Goal: Task Accomplishment & Management: Use online tool/utility

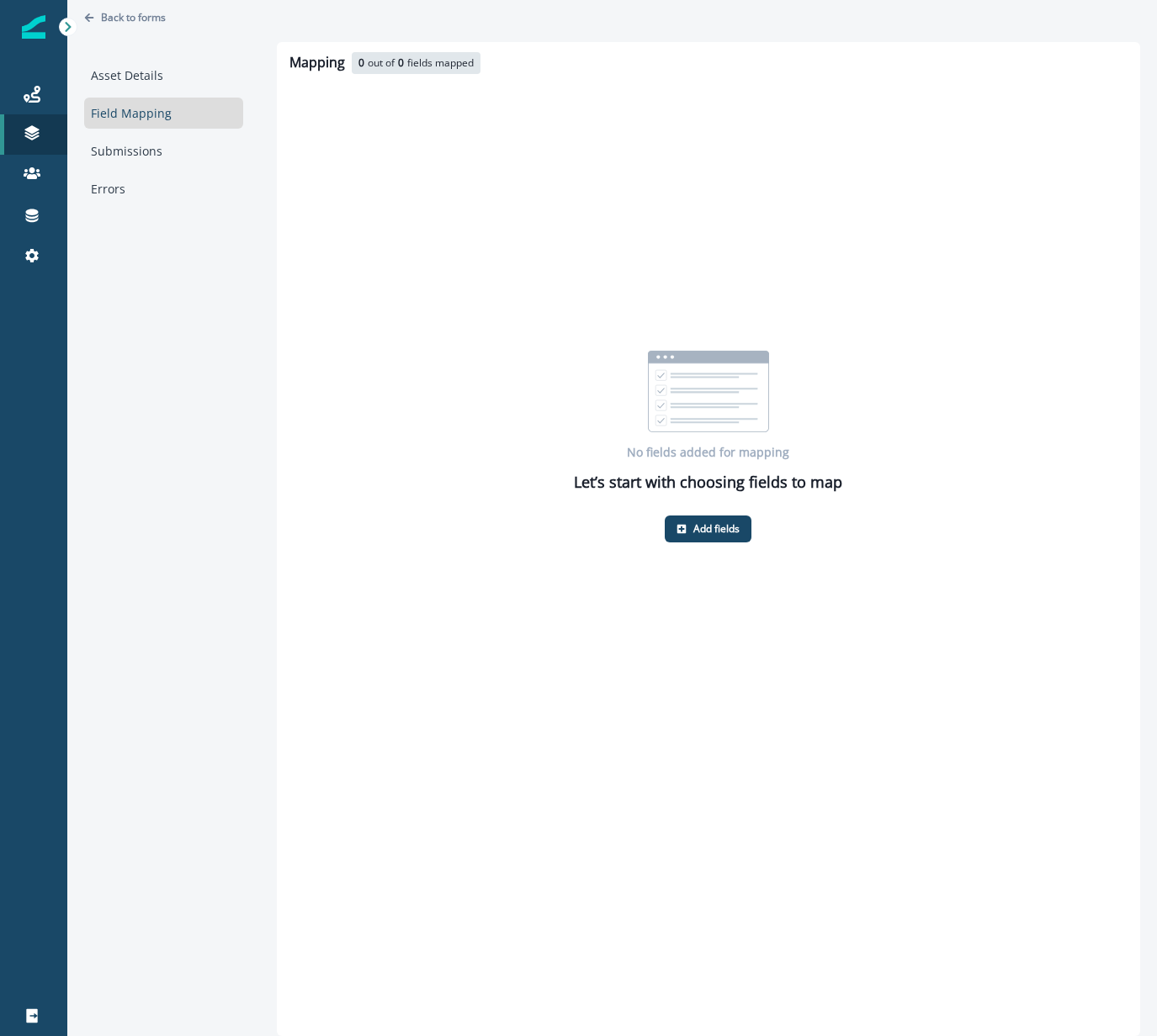
click at [121, 5] on div "Back to forms" at bounding box center [163, 30] width 159 height 59
click at [128, 16] on p "Back to forms" at bounding box center [134, 17] width 65 height 14
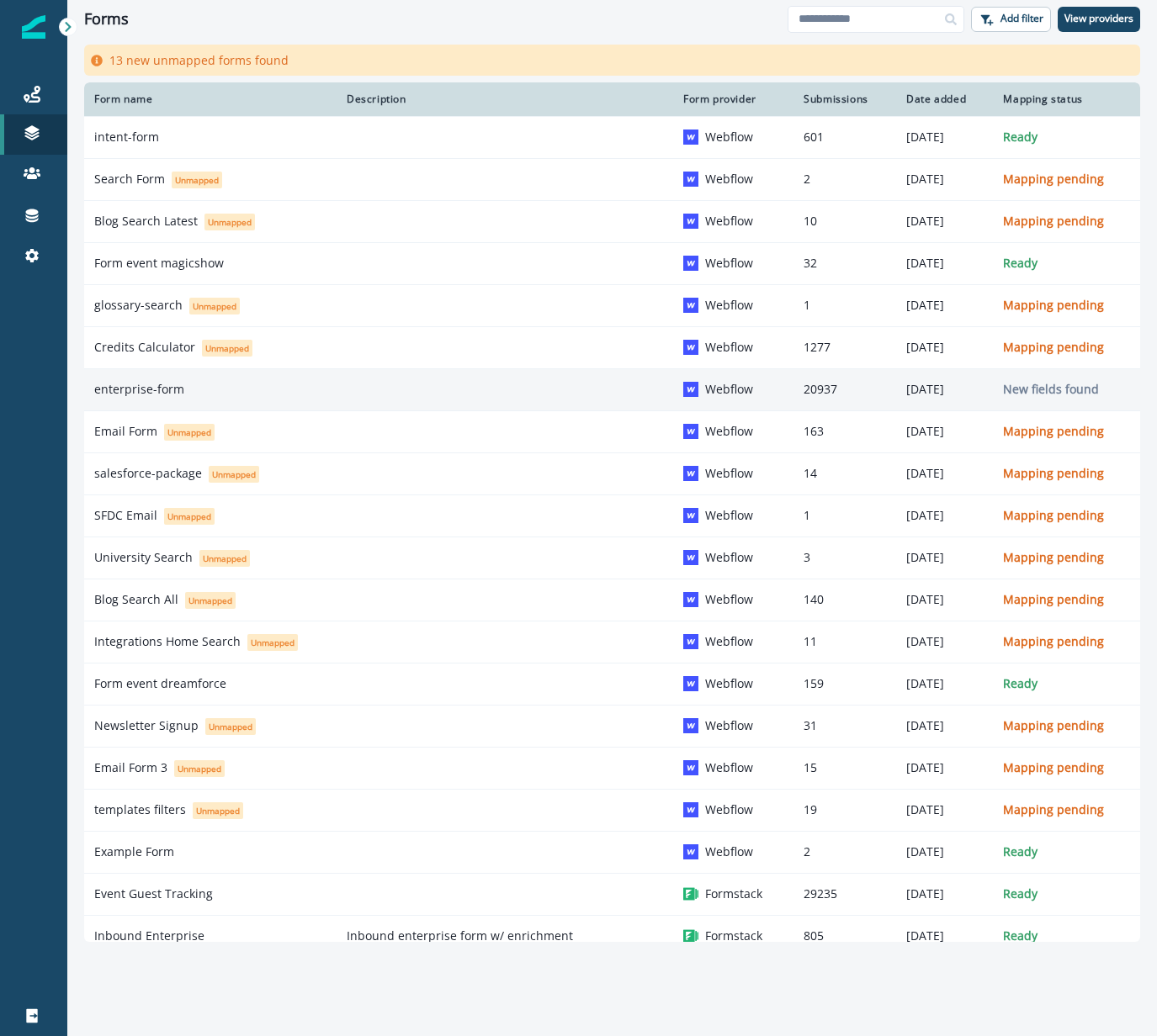
click at [228, 397] on div "enterprise-form" at bounding box center [210, 389] width 232 height 17
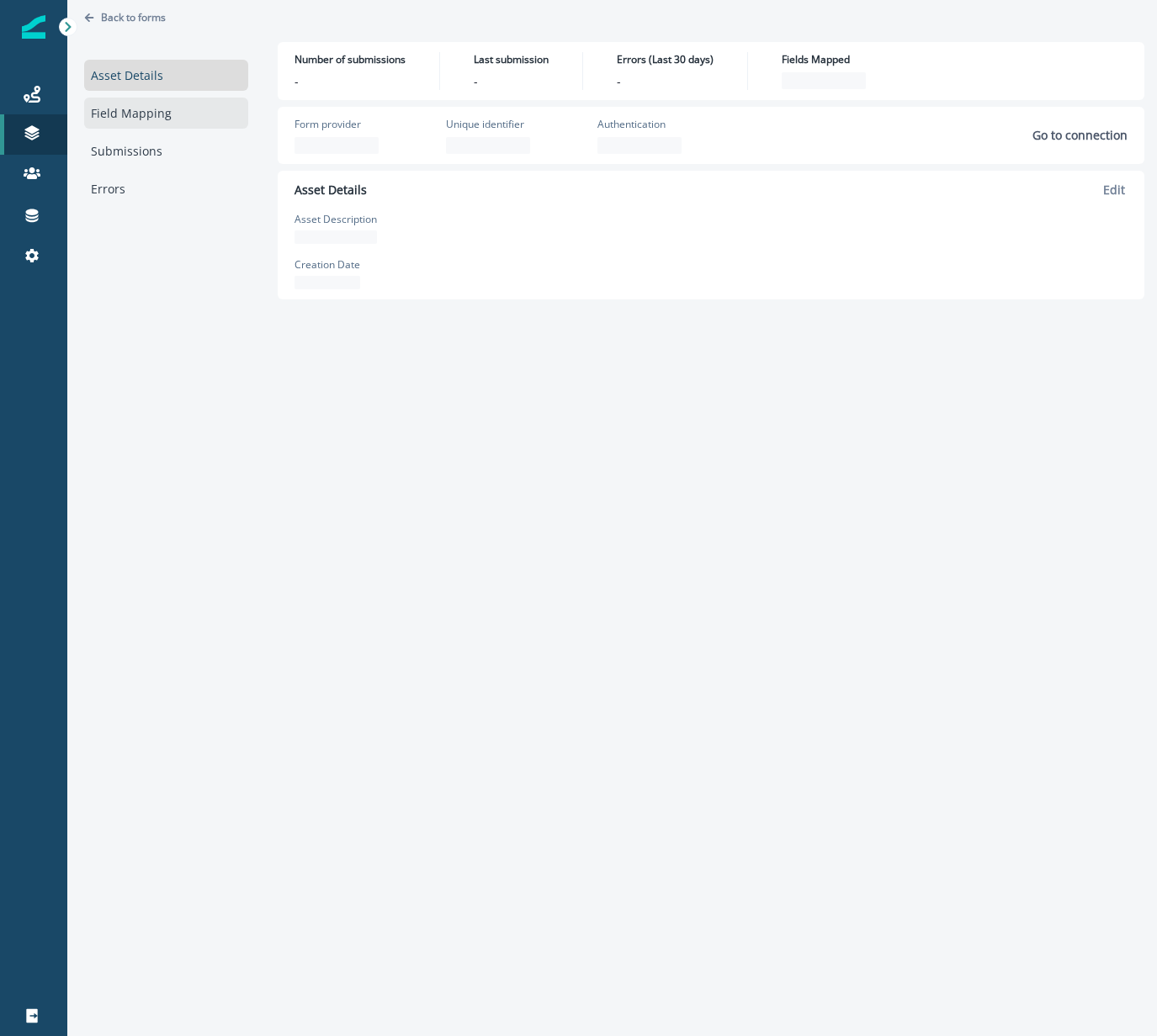
click at [188, 109] on link "Field Mapping" at bounding box center [166, 113] width 164 height 32
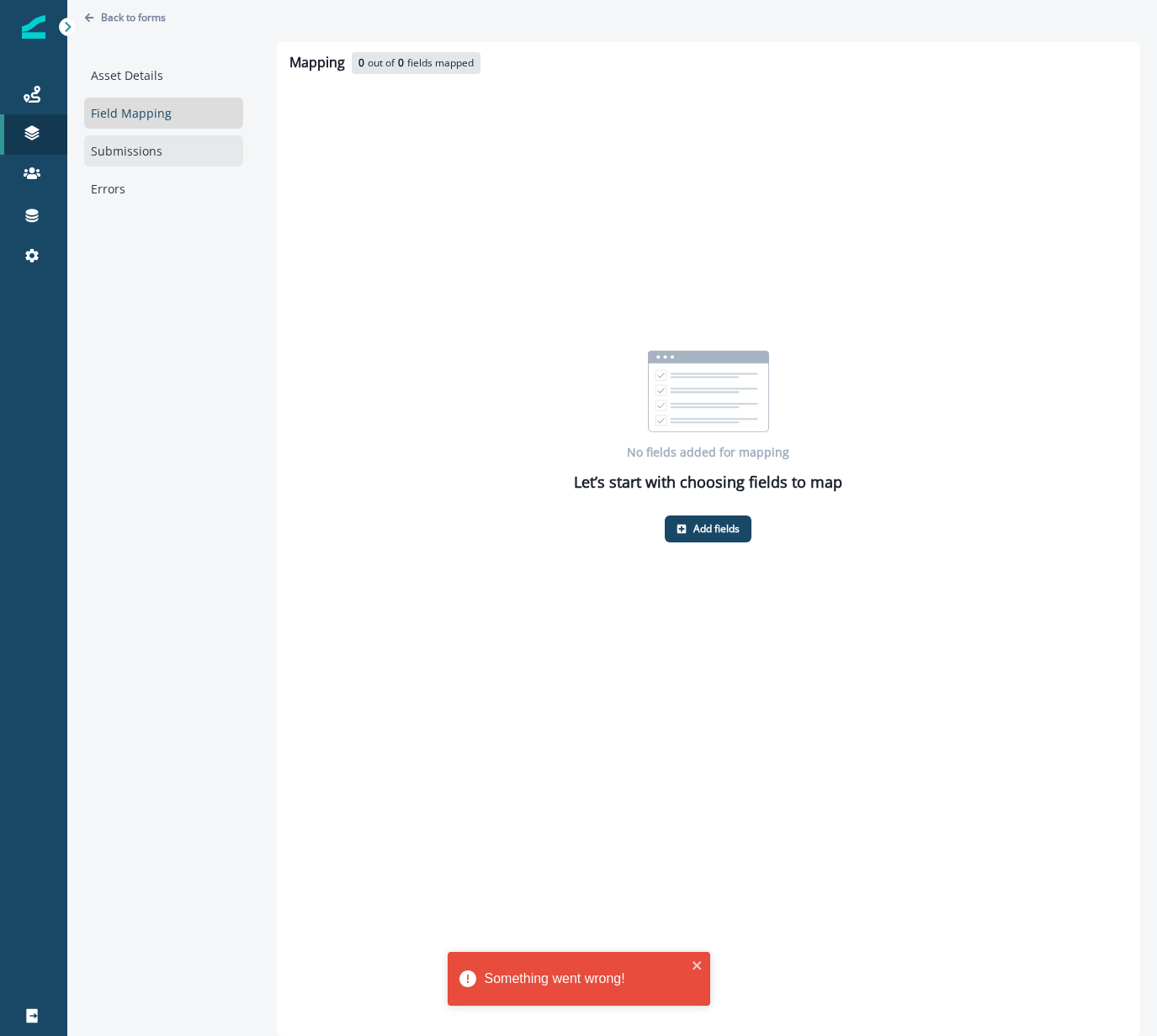
click at [127, 162] on link "Submissions" at bounding box center [163, 151] width 159 height 32
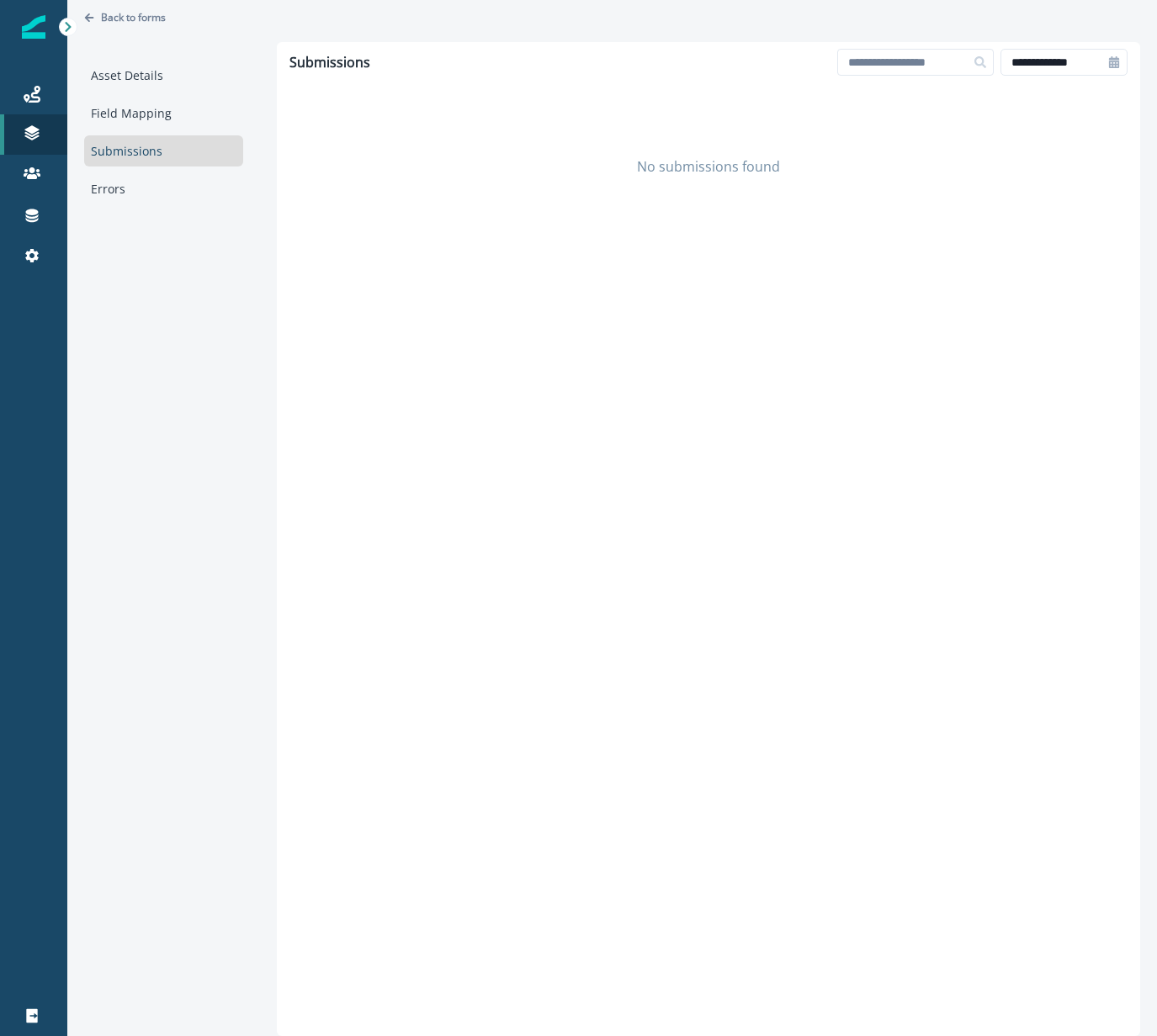
click at [181, 154] on link "Submissions" at bounding box center [163, 151] width 159 height 32
click at [107, 18] on p "Back to forms" at bounding box center [134, 17] width 65 height 14
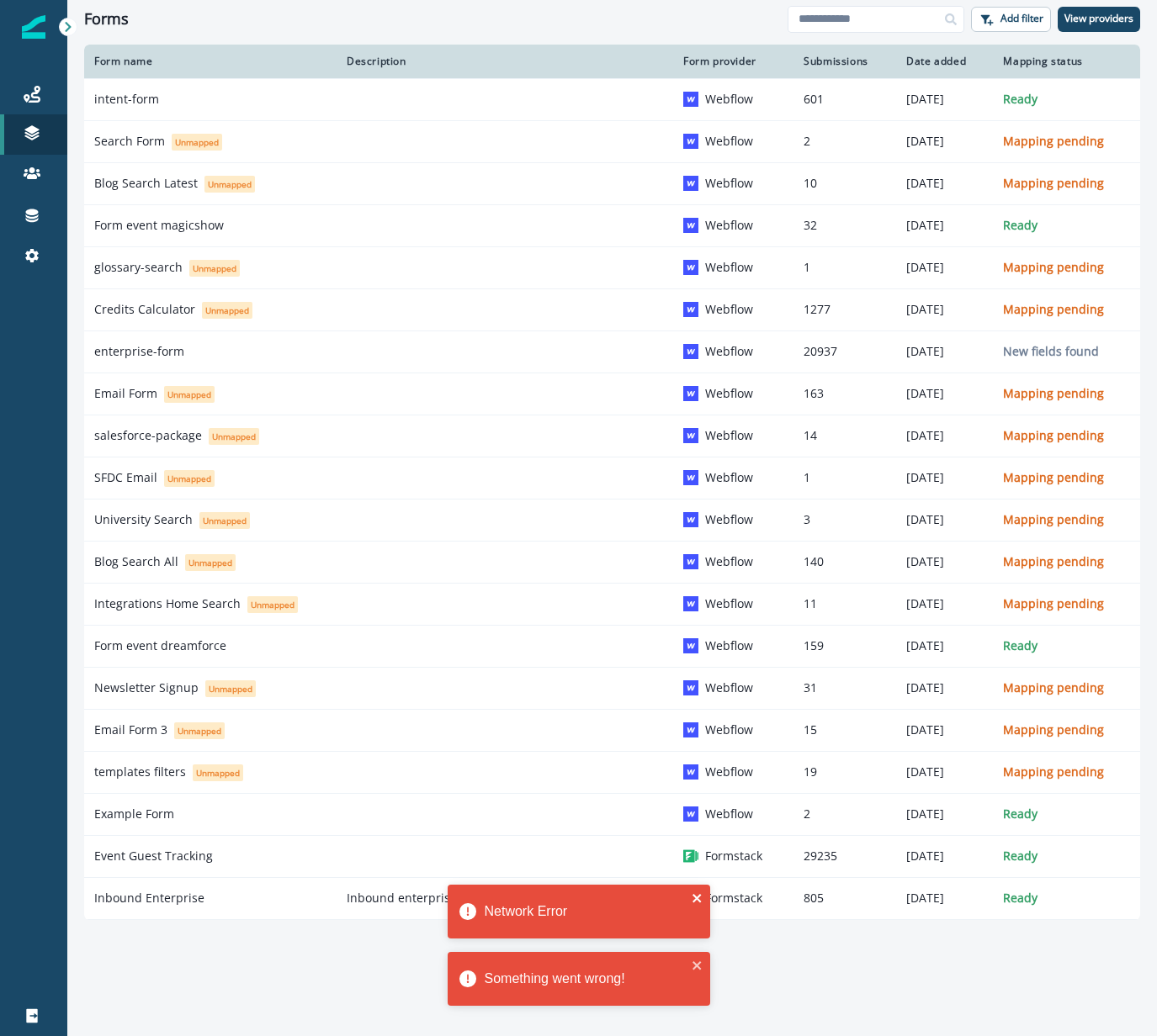
click at [694, 900] on icon "close" at bounding box center [696, 898] width 8 height 8
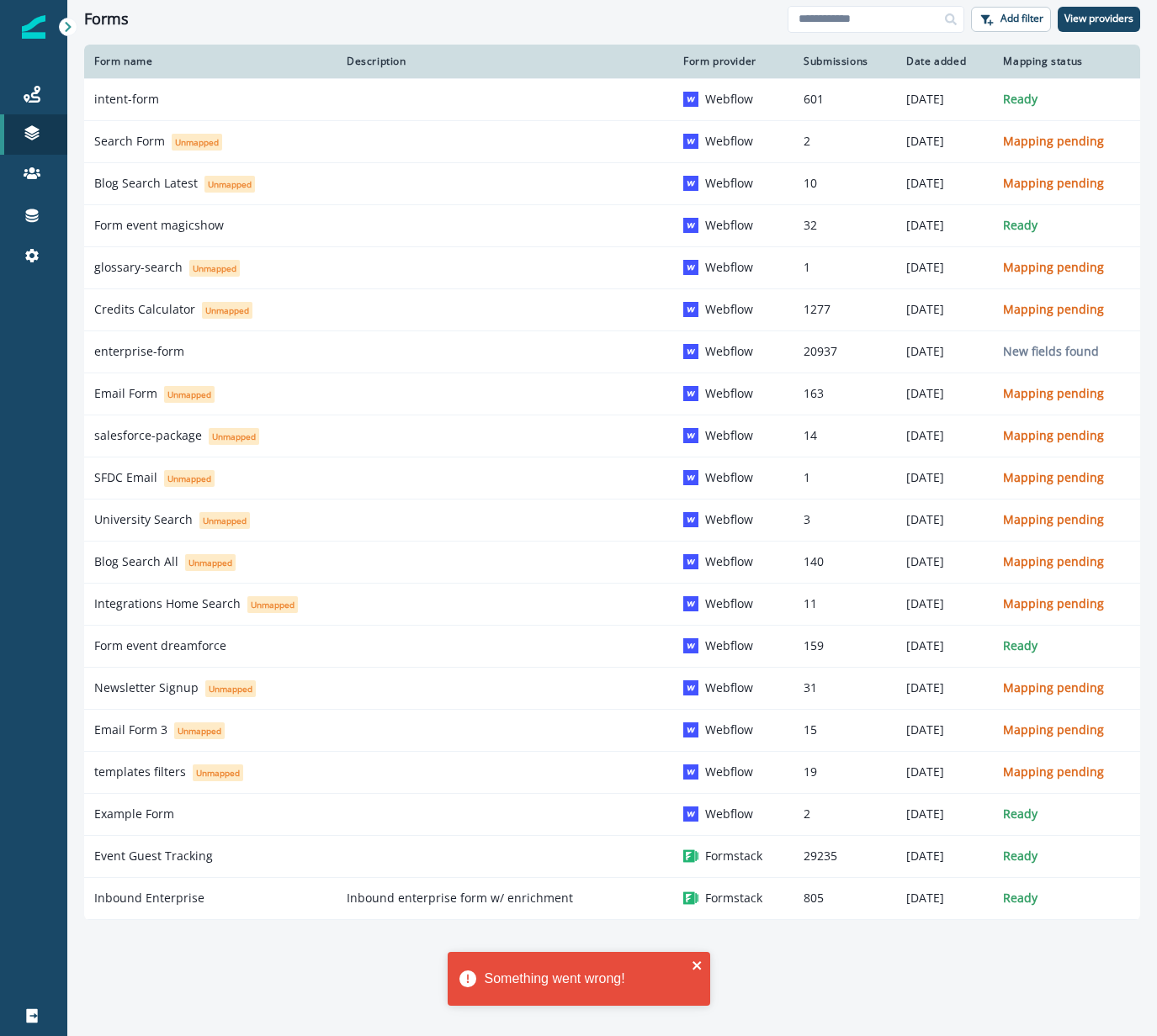
click at [695, 962] on icon "close" at bounding box center [697, 965] width 12 height 13
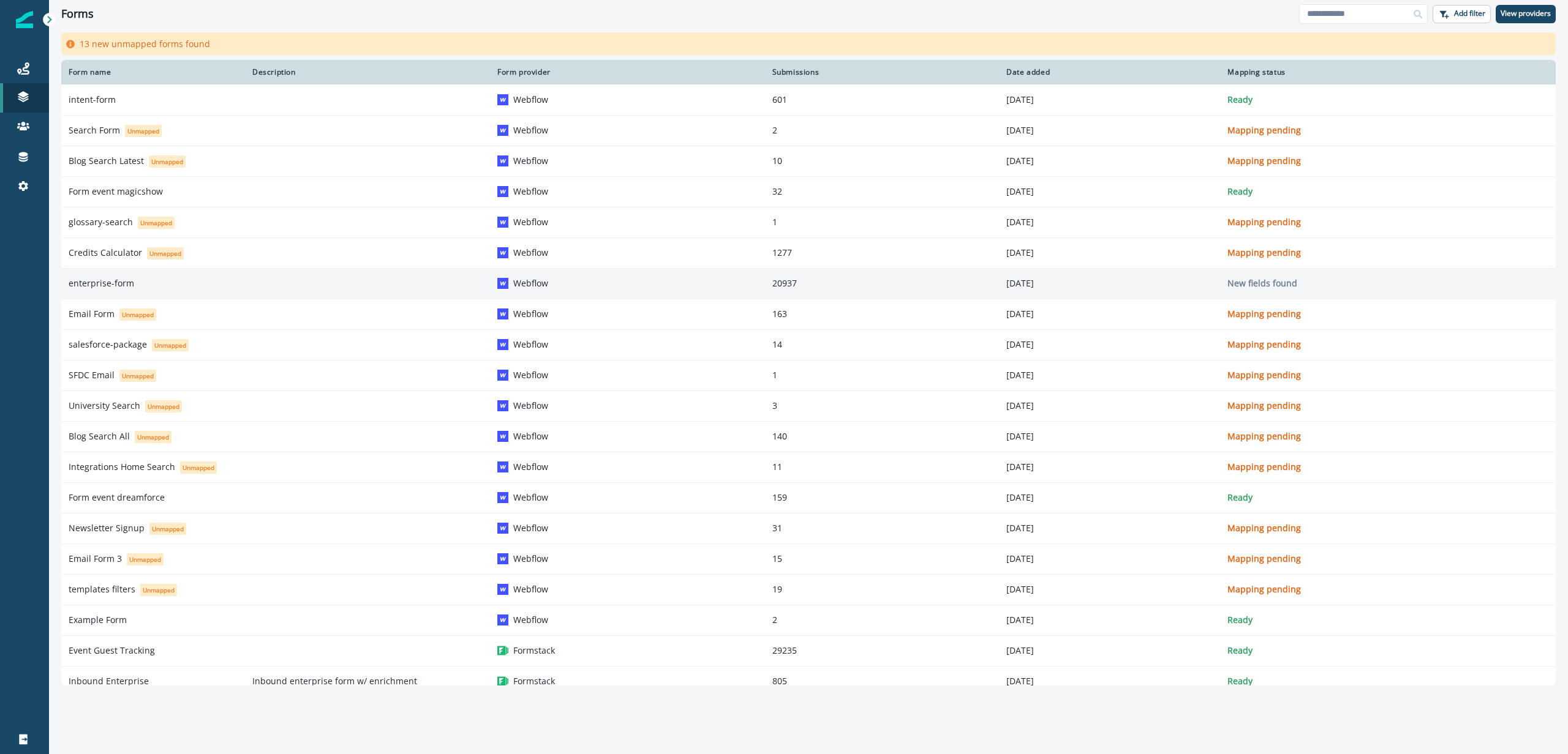
click at [765, 291] on td "20937" at bounding box center [882, 283] width 235 height 30
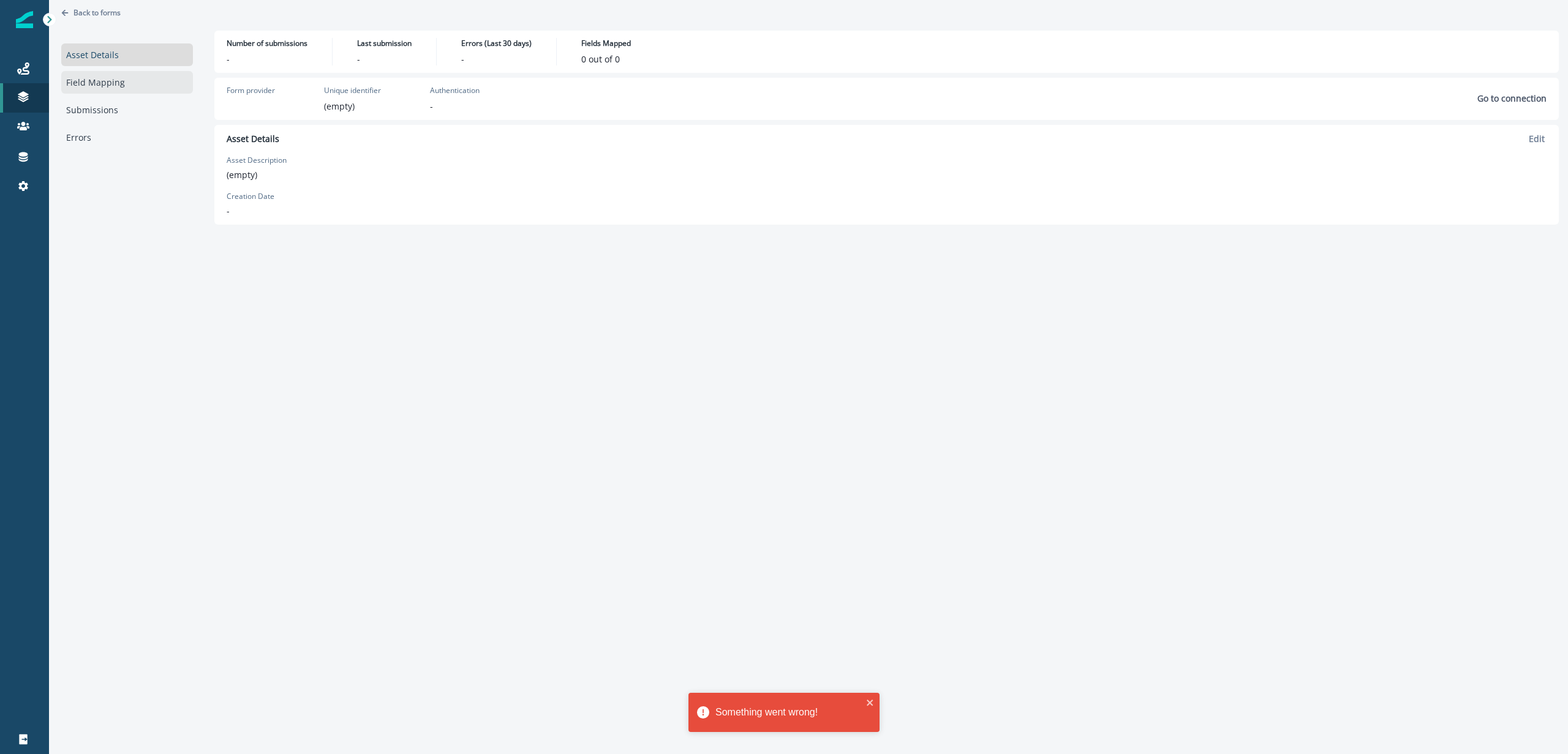
click at [94, 86] on link "Field Mapping" at bounding box center [127, 82] width 132 height 23
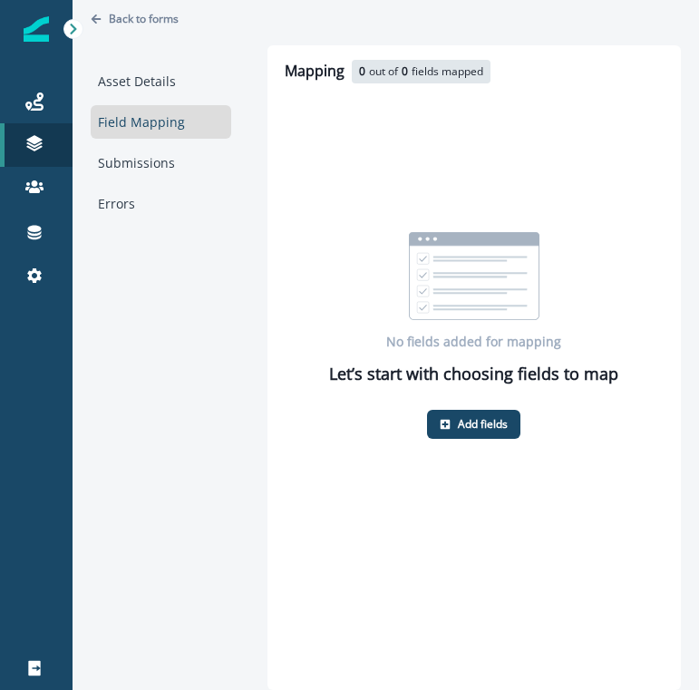
click at [128, 117] on link "Field Mapping" at bounding box center [161, 122] width 140 height 34
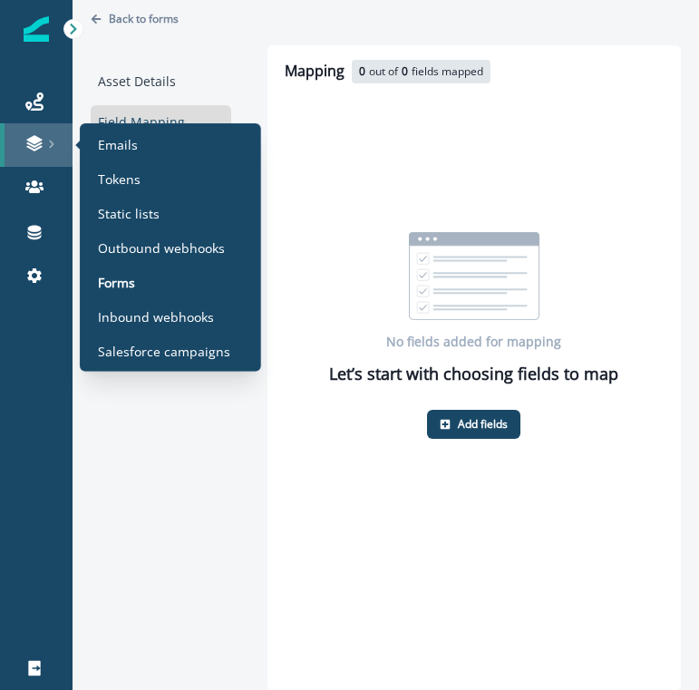
click at [53, 153] on link at bounding box center [36, 144] width 72 height 43
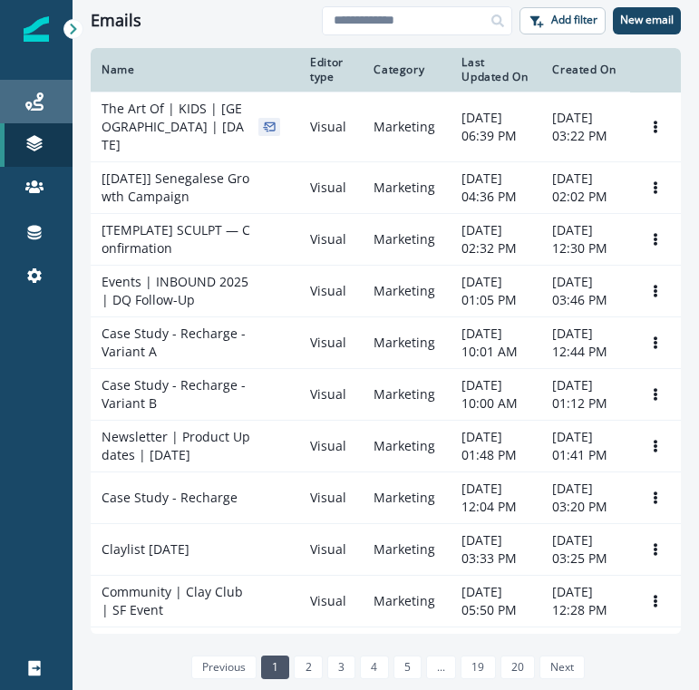
click at [33, 112] on link "Journeys" at bounding box center [36, 101] width 72 height 43
